Goal: Complete application form

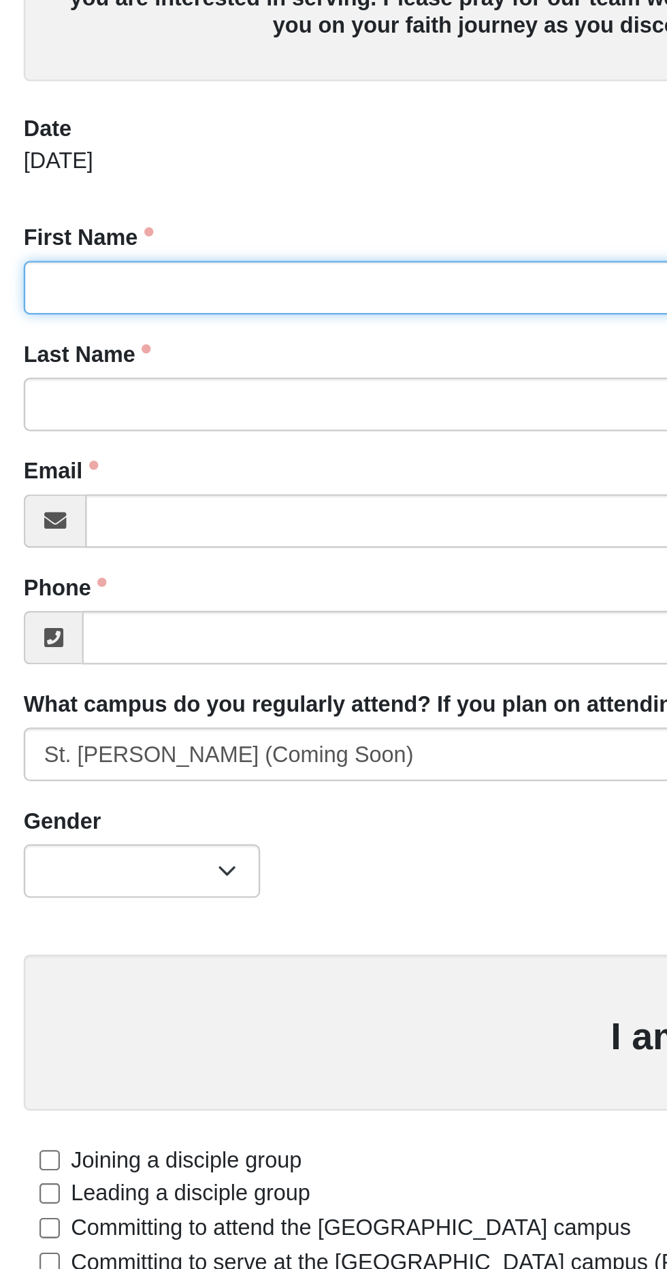
click at [139, 229] on input "First Name" at bounding box center [333, 225] width 646 height 23
type input "[PERSON_NAME]"
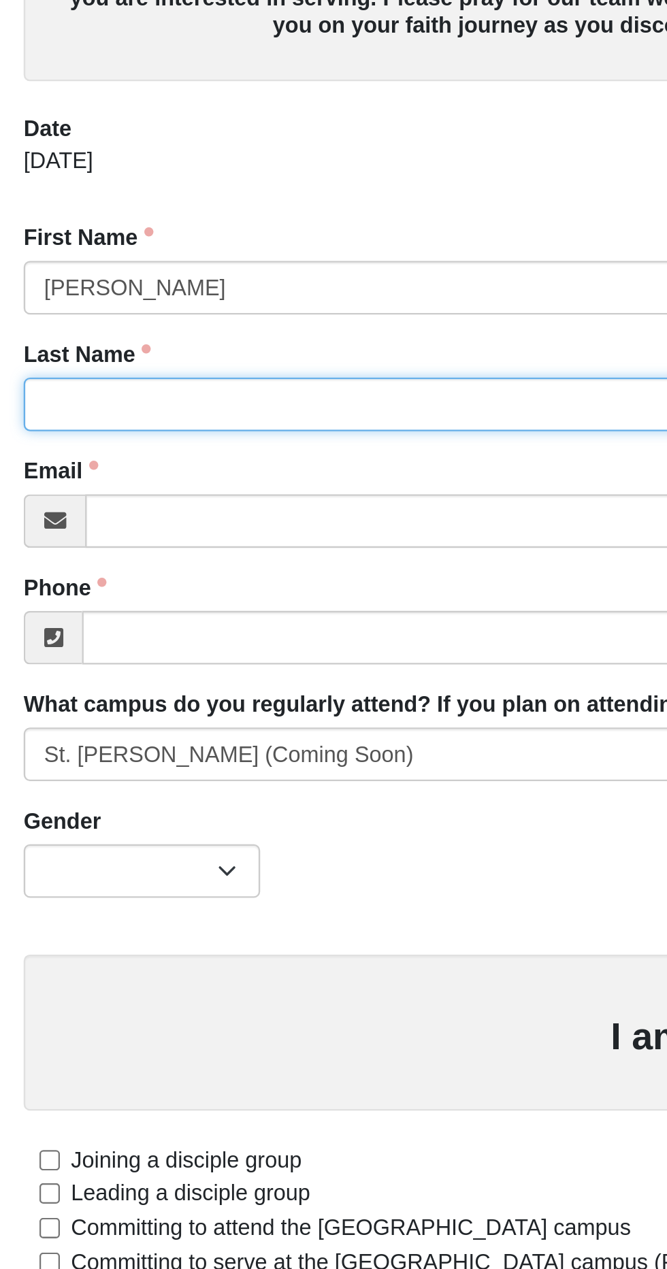
type input "[PERSON_NAME]"
type input "[PERSON_NAME][EMAIL_ADDRESS][PERSON_NAME][DOMAIN_NAME]"
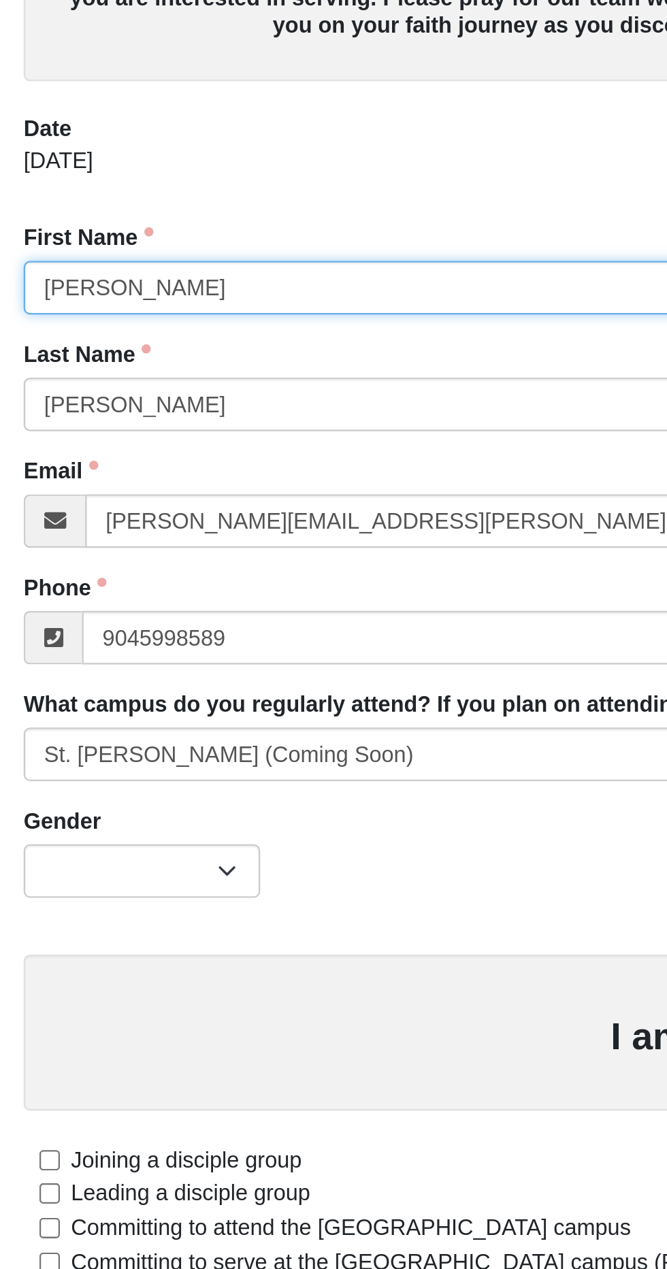
type input "[PHONE_NUMBER]"
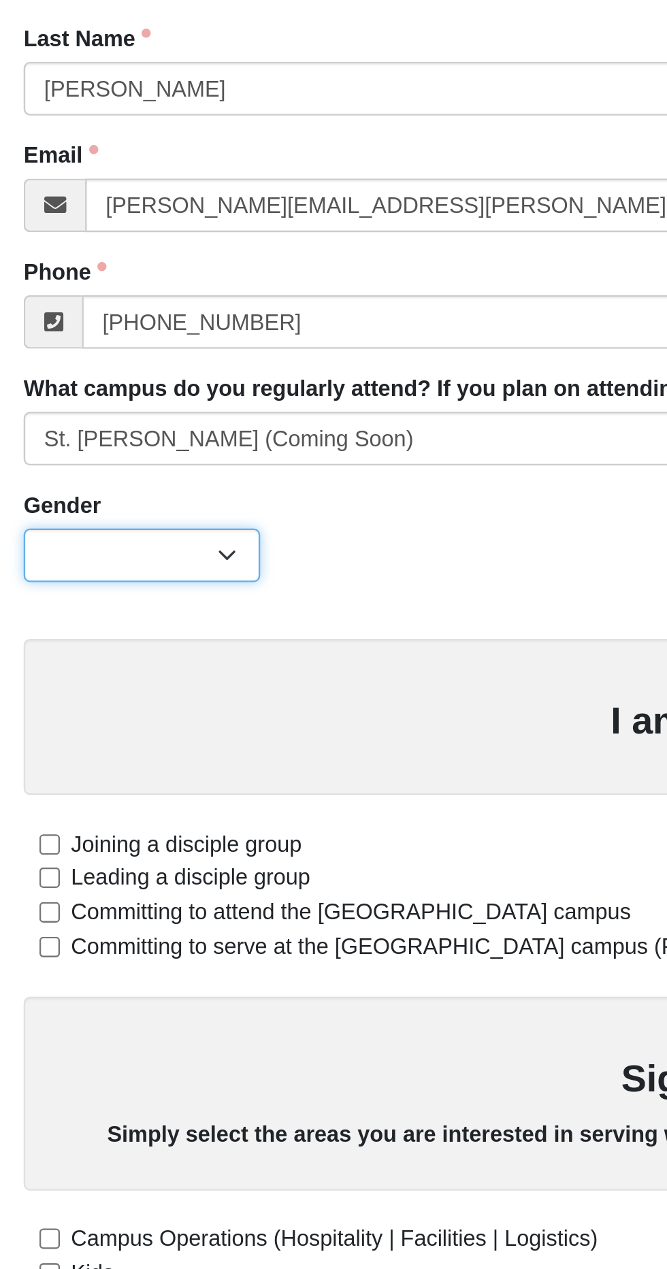
click at [100, 478] on select "[DEMOGRAPHIC_DATA] [DEMOGRAPHIC_DATA]" at bounding box center [61, 476] width 102 height 23
select select "1"
click at [10, 465] on select "[DEMOGRAPHIC_DATA] [DEMOGRAPHIC_DATA]" at bounding box center [61, 476] width 102 height 23
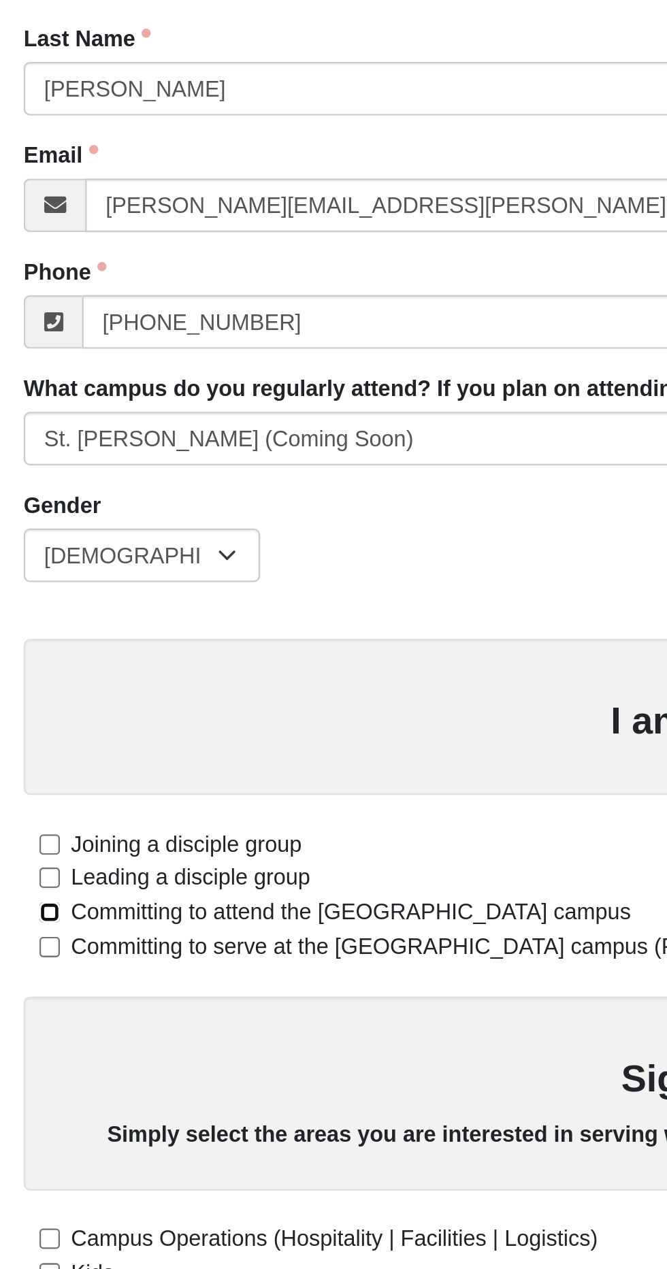
click at [24, 633] on input "Committing to attend the [GEOGRAPHIC_DATA] campus" at bounding box center [21, 631] width 9 height 9
checkbox input "true"
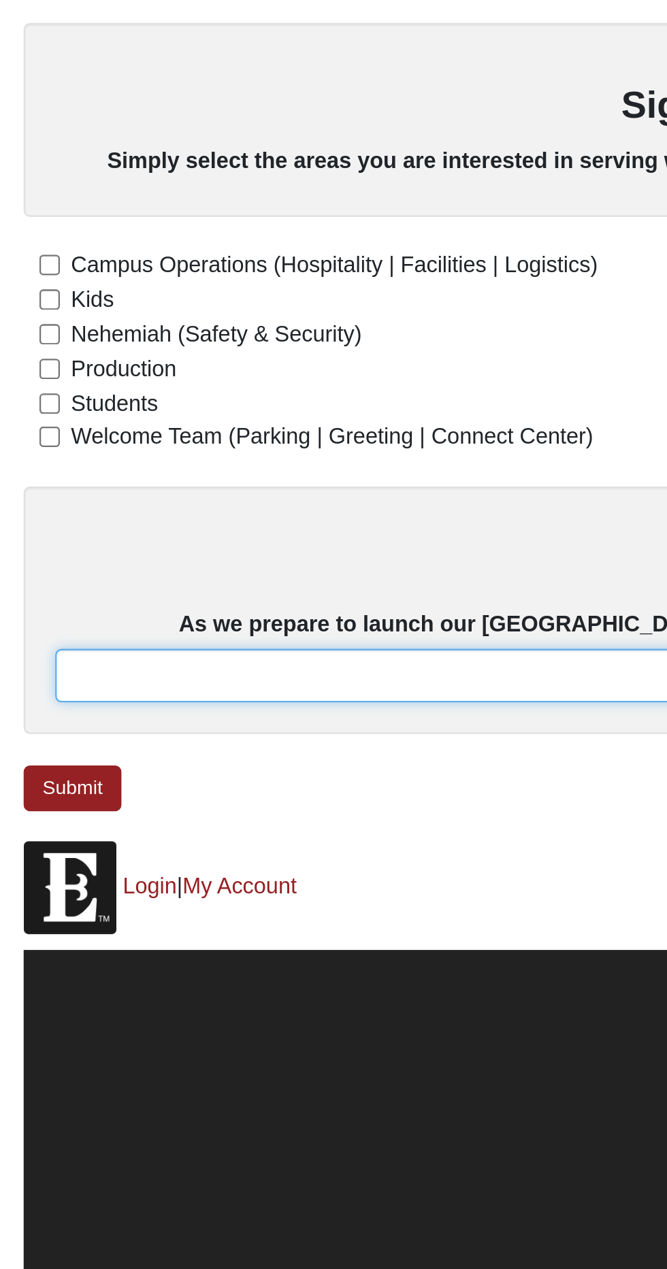
click at [129, 948] on input "text" at bounding box center [333, 949] width 619 height 23
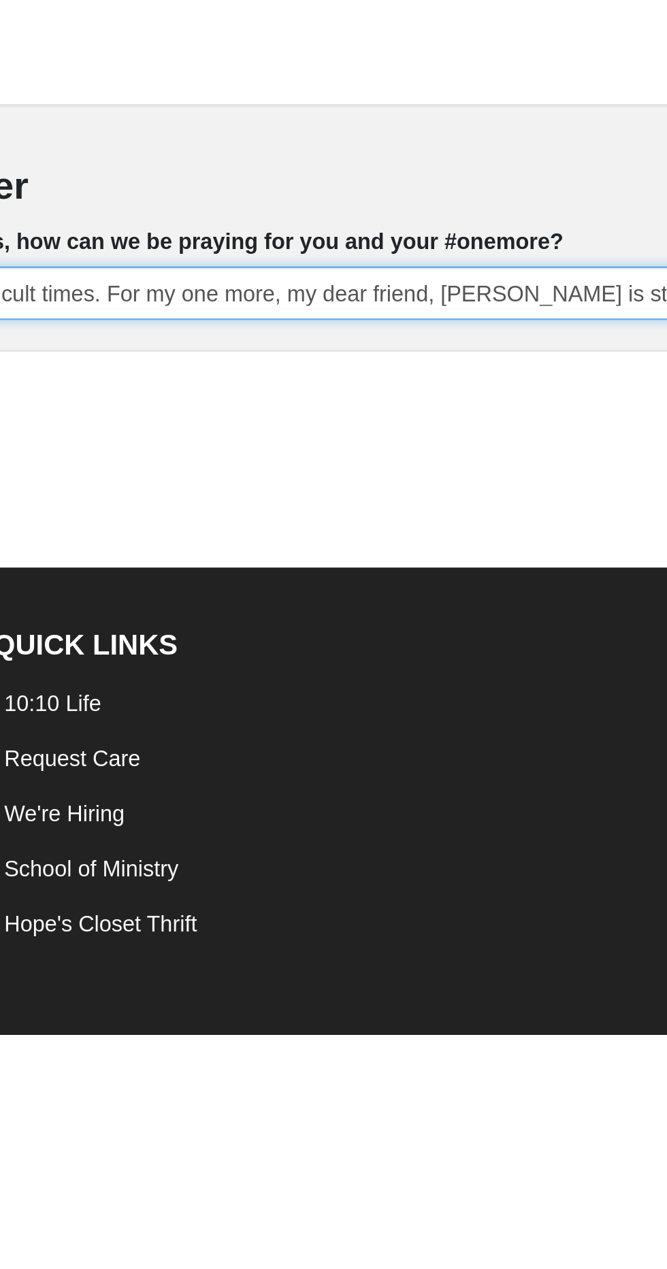
scroll to position [0, 428]
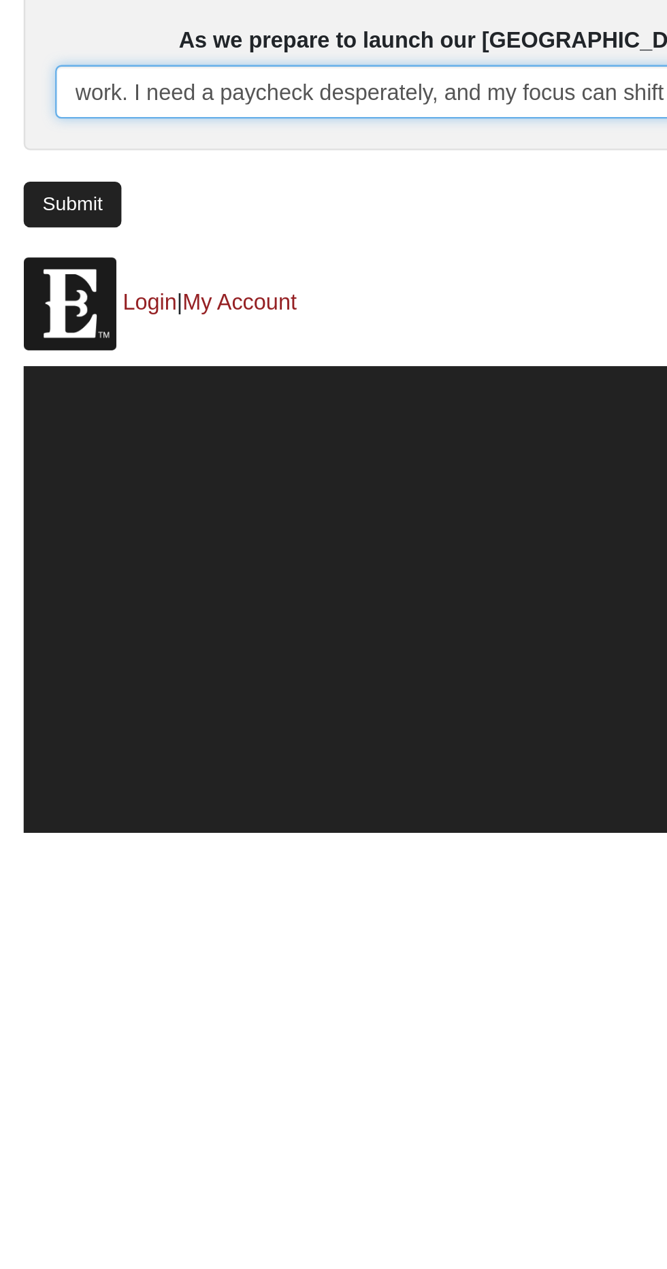
type input "Please pray that my relationship with [PERSON_NAME] deepens even through my str…"
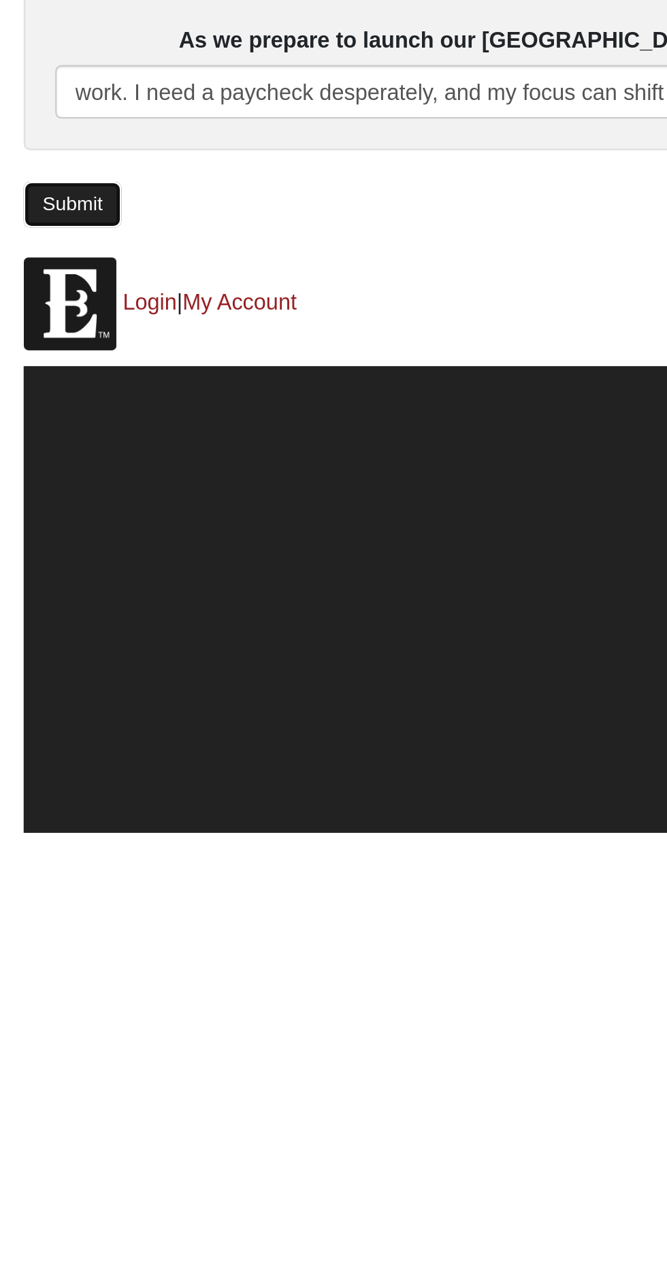
click at [35, 998] on link "Submit" at bounding box center [31, 998] width 42 height 20
